Goal: Task Accomplishment & Management: Manage account settings

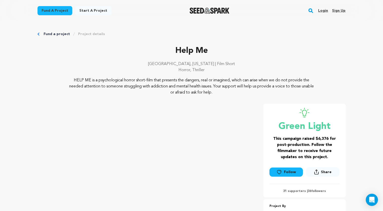
click at [324, 171] on span "Share" at bounding box center [326, 171] width 11 height 5
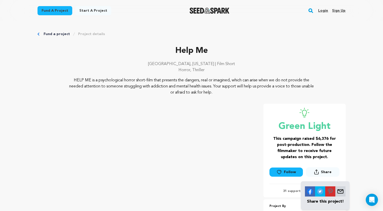
click at [310, 192] on img at bounding box center [310, 191] width 10 height 10
click at [326, 12] on link "Login" at bounding box center [323, 11] width 10 height 8
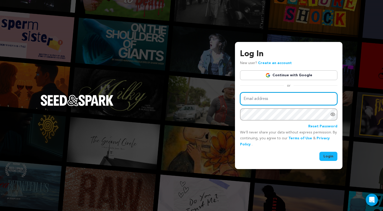
type input "mattritchey1974@gmail.com"
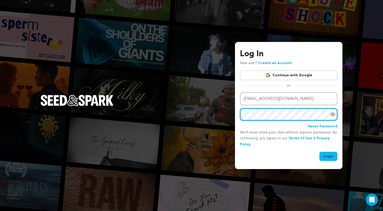
click at [329, 155] on button "Login" at bounding box center [329, 155] width 18 height 9
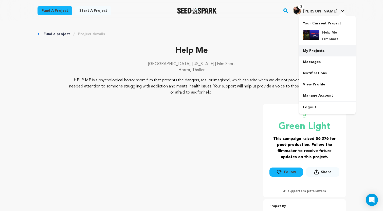
click at [320, 48] on link "My Projects" at bounding box center [327, 50] width 57 height 11
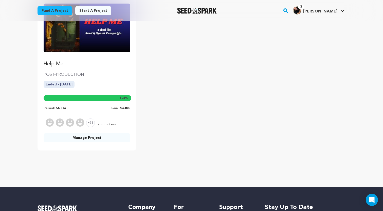
scroll to position [78, 0]
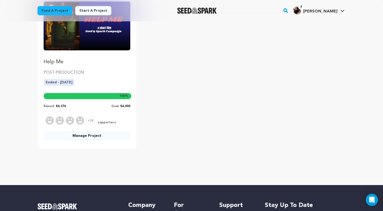
click at [93, 135] on link "Manage Project" at bounding box center [87, 135] width 87 height 9
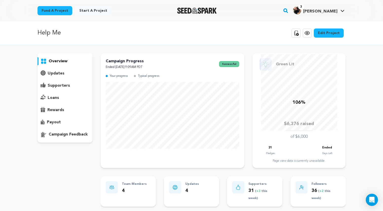
click at [67, 86] on p "supporters" at bounding box center [59, 85] width 22 height 6
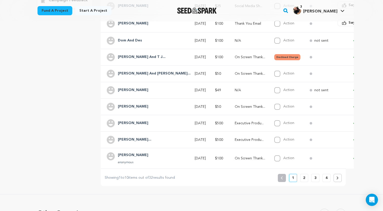
scroll to position [136, 0]
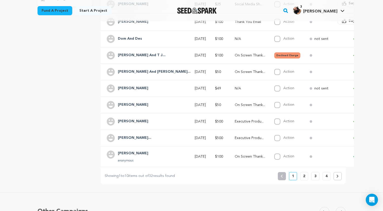
click at [304, 175] on p "2" at bounding box center [304, 175] width 2 height 5
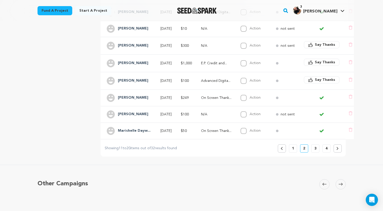
scroll to position [172, 0]
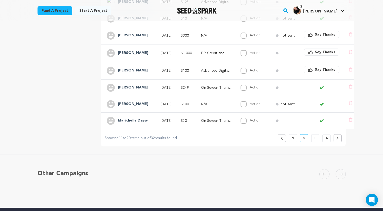
click at [315, 138] on p "3" at bounding box center [316, 137] width 2 height 5
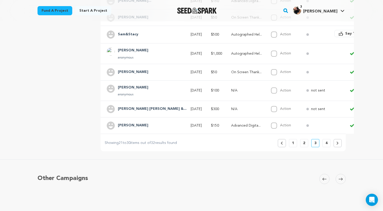
scroll to position [0, 0]
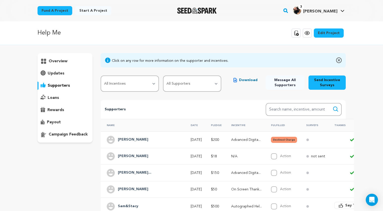
click at [271, 139] on button "Declined Charge" at bounding box center [284, 140] width 26 height 6
click at [271, 138] on button "Declined Charge" at bounding box center [284, 140] width 26 height 6
click at [127, 139] on h4 "Kenneth Suna" at bounding box center [133, 140] width 30 height 6
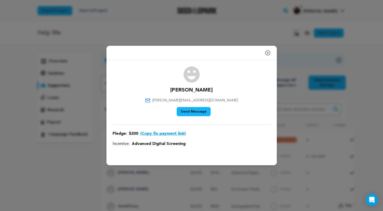
click at [153, 132] on button "(Copy fix payment link)" at bounding box center [163, 133] width 46 height 6
click at [202, 113] on button "Send Message" at bounding box center [194, 111] width 34 height 9
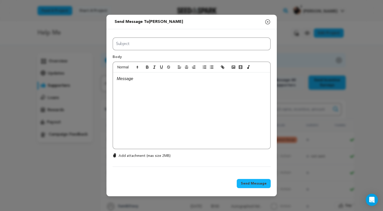
click at [269, 21] on icon "button" at bounding box center [268, 22] width 6 height 6
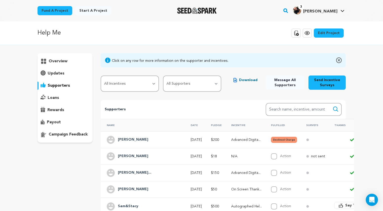
click at [135, 139] on h4 "Kenneth Suna" at bounding box center [133, 140] width 30 height 6
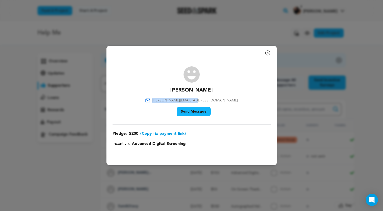
drag, startPoint x: 217, startPoint y: 100, endPoint x: 175, endPoint y: 101, distance: 41.6
click at [175, 101] on div "Kenneth Suna kenneth.suna@gmail.com Say Thank You Send Message" at bounding box center [192, 92] width 158 height 52
copy span "kenneth.suna@gmail.com"
click at [147, 133] on button "(Copy fix payment link)" at bounding box center [163, 133] width 46 height 6
click at [234, 33] on div "Close modal Kenneth Suna kenneth.suna@gmail.com" at bounding box center [191, 105] width 383 height 211
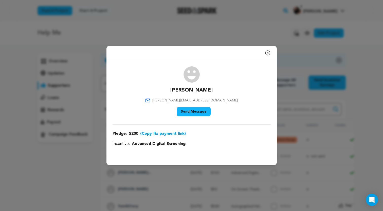
click at [267, 51] on icon "button" at bounding box center [268, 53] width 6 height 6
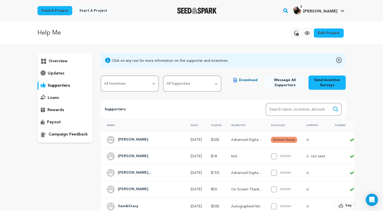
click at [65, 120] on div "payout" at bounding box center [65, 122] width 55 height 8
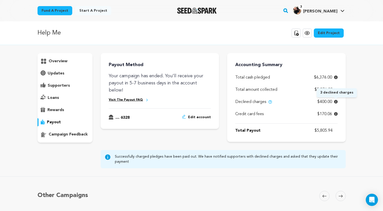
click at [336, 101] on icon at bounding box center [336, 102] width 4 height 4
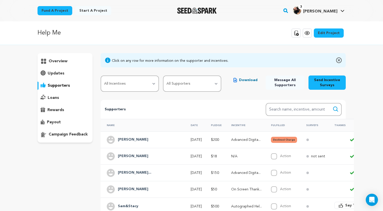
click at [133, 139] on h4 "Kenneth Suna" at bounding box center [133, 140] width 30 height 6
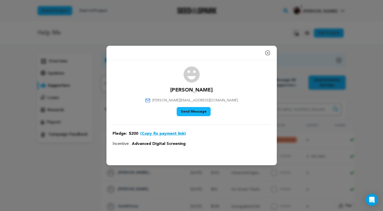
click at [267, 52] on icon "button" at bounding box center [268, 52] width 5 height 5
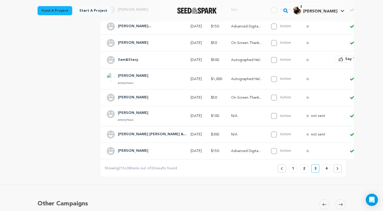
scroll to position [148, 0]
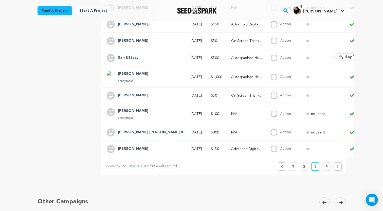
click at [327, 167] on p "4" at bounding box center [327, 166] width 2 height 5
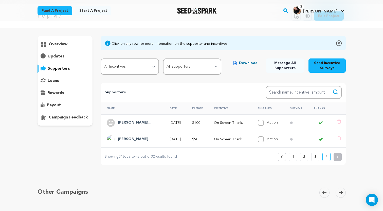
scroll to position [0, 0]
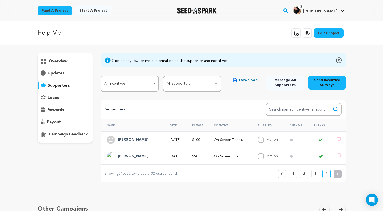
click at [291, 172] on button "1" at bounding box center [293, 173] width 8 height 8
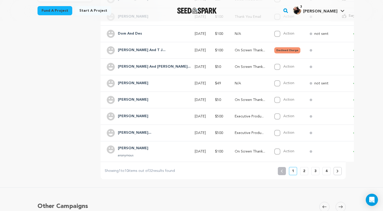
scroll to position [142, 0]
click at [305, 169] on p "2" at bounding box center [304, 169] width 2 height 5
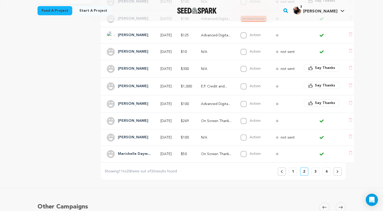
scroll to position [141, 0]
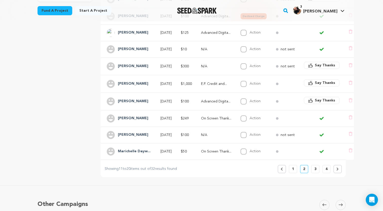
click at [315, 168] on p "3" at bounding box center [316, 168] width 2 height 5
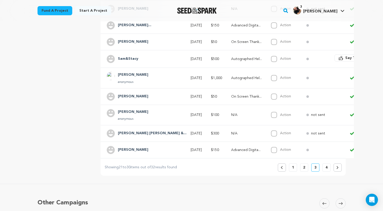
scroll to position [164, 0]
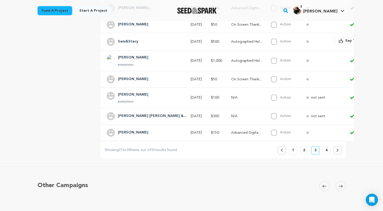
click at [326, 149] on p "4" at bounding box center [327, 149] width 2 height 5
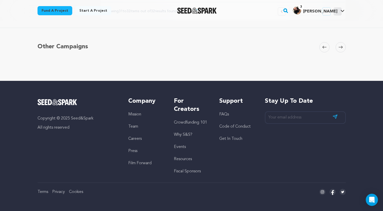
scroll to position [0, 0]
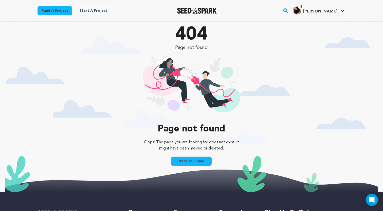
click at [189, 160] on link "Back to Home" at bounding box center [191, 160] width 41 height 9
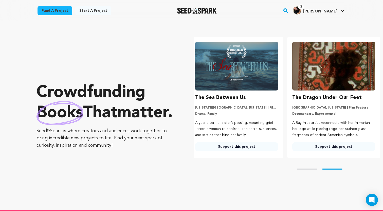
scroll to position [0, 101]
